Goal: Information Seeking & Learning: Find specific page/section

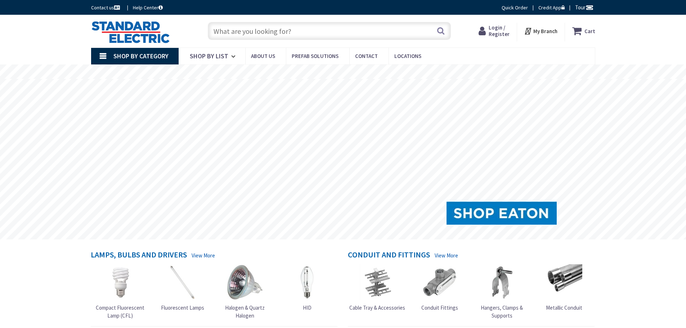
click at [266, 34] on input "text" at bounding box center [329, 31] width 243 height 18
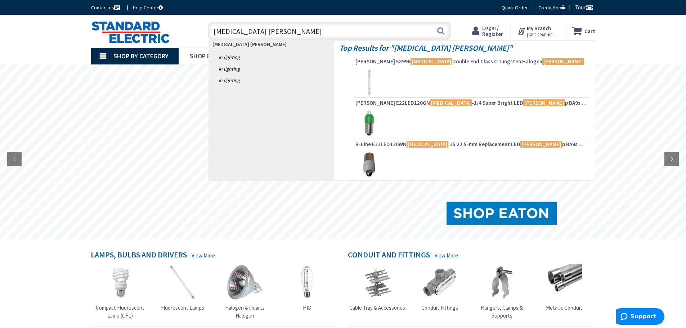
type input "t3 lamp"
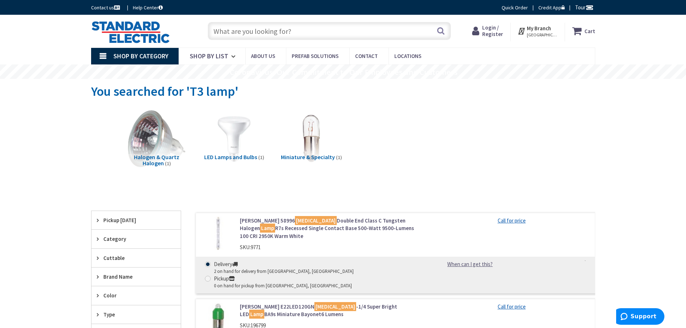
click at [244, 30] on input "text" at bounding box center [329, 31] width 243 height 18
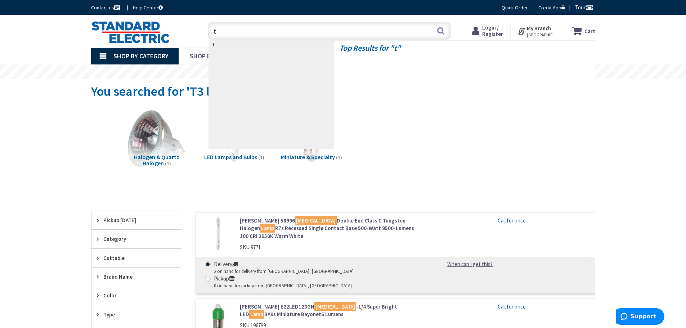
type input "t3"
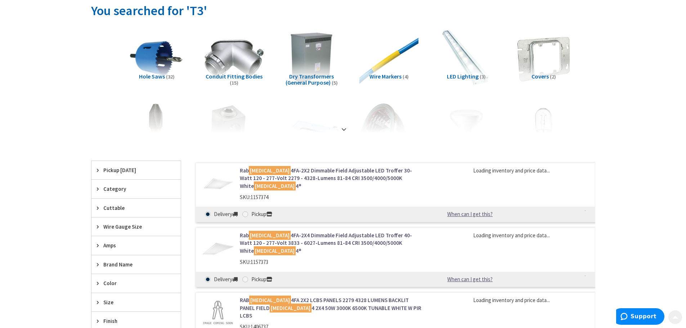
scroll to position [108, 0]
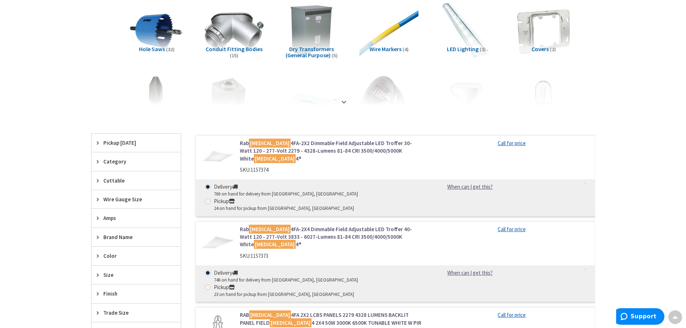
click at [95, 163] on div "Category" at bounding box center [135, 161] width 89 height 18
click at [99, 161] on icon at bounding box center [99, 161] width 5 height 5
click at [346, 102] on strong at bounding box center [344, 102] width 9 height 8
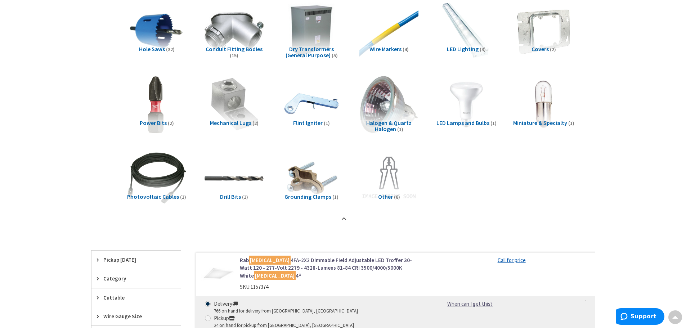
click at [523, 124] on span "Miniature & Specialty" at bounding box center [540, 122] width 54 height 7
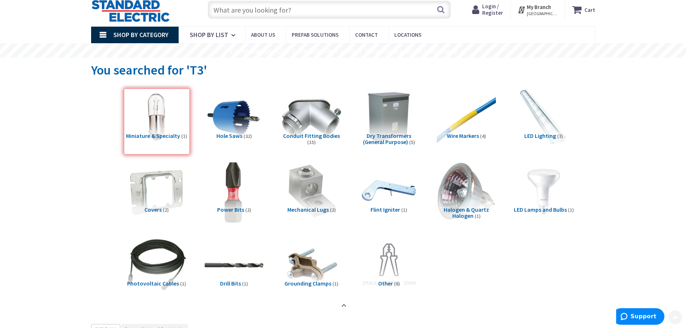
scroll to position [201, 0]
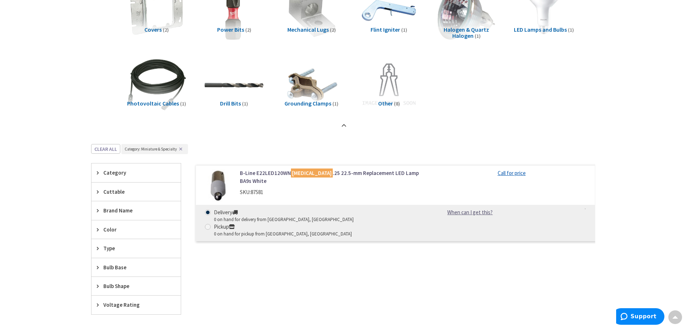
click at [181, 149] on button "✕" at bounding box center [181, 149] width 8 height 5
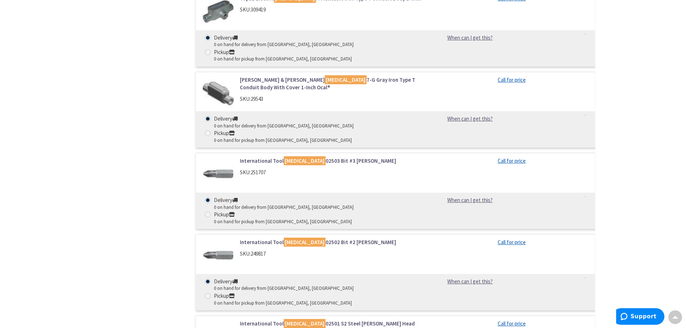
scroll to position [5456, 0]
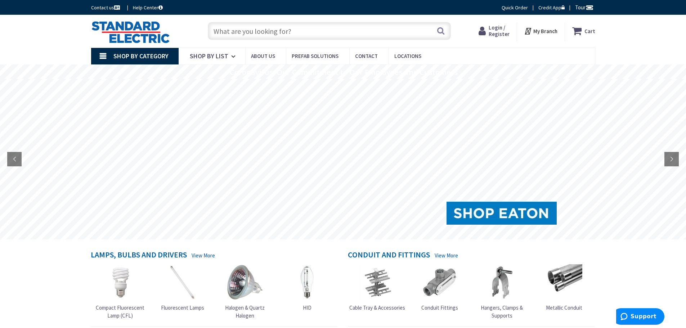
click at [260, 33] on input "text" at bounding box center [329, 31] width 243 height 18
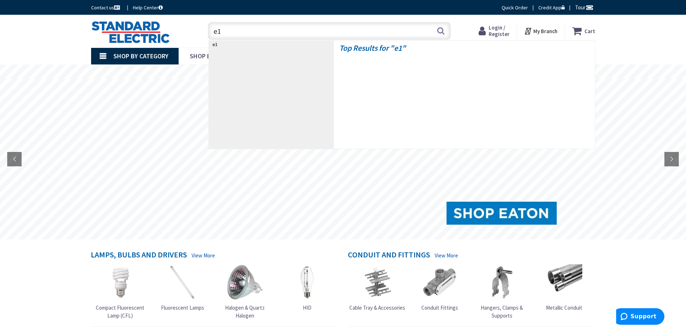
type input "e12"
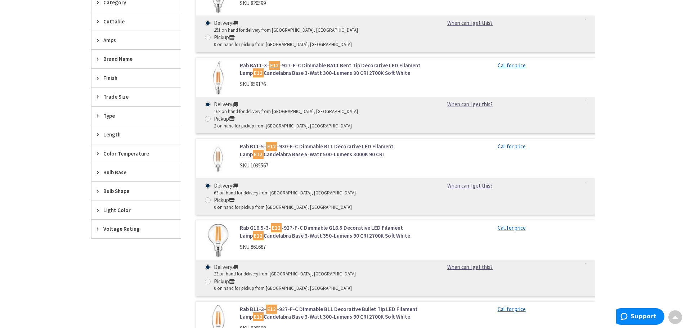
scroll to position [216, 0]
